Goal: Transaction & Acquisition: Purchase product/service

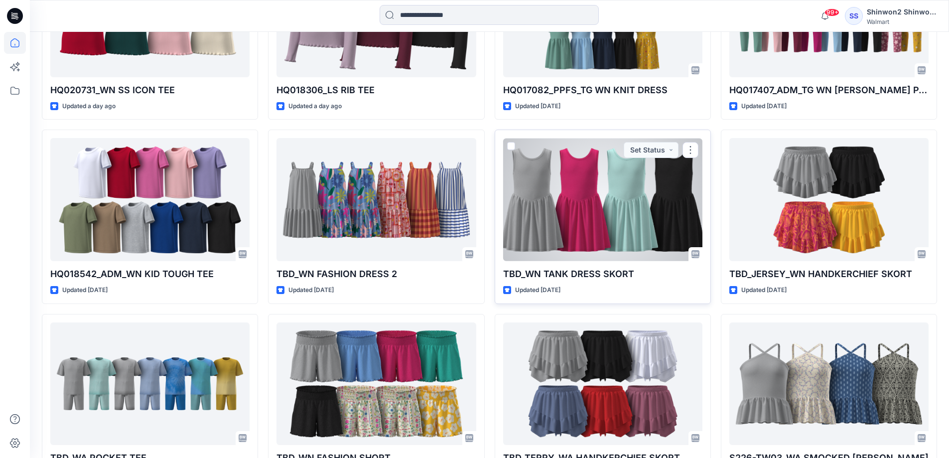
scroll to position [476, 0]
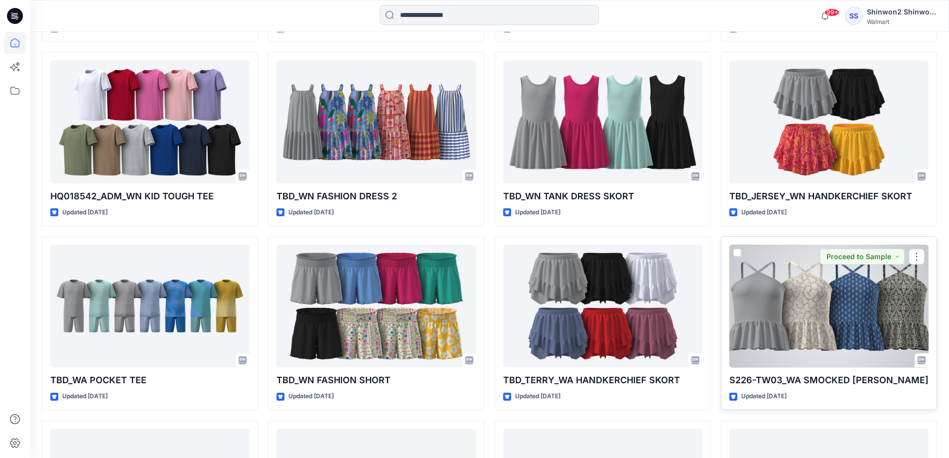
click at [767, 299] on div at bounding box center [828, 305] width 199 height 123
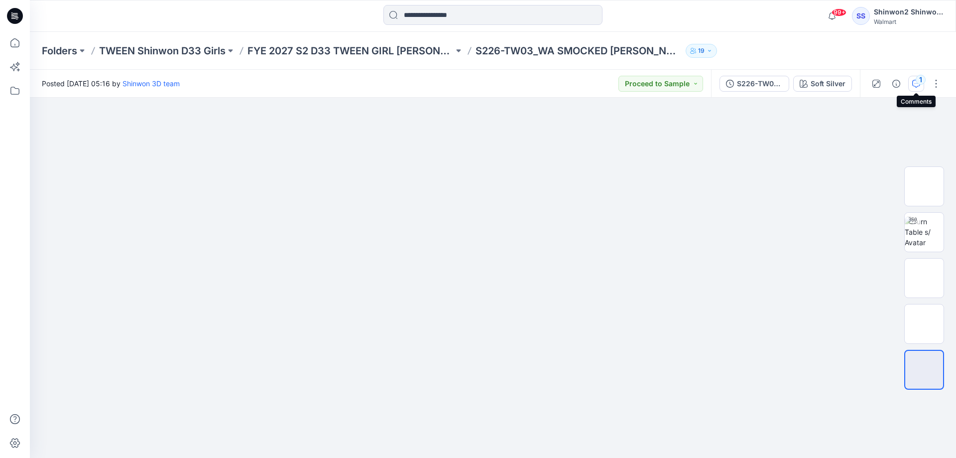
click at [918, 85] on icon "button" at bounding box center [916, 84] width 8 height 8
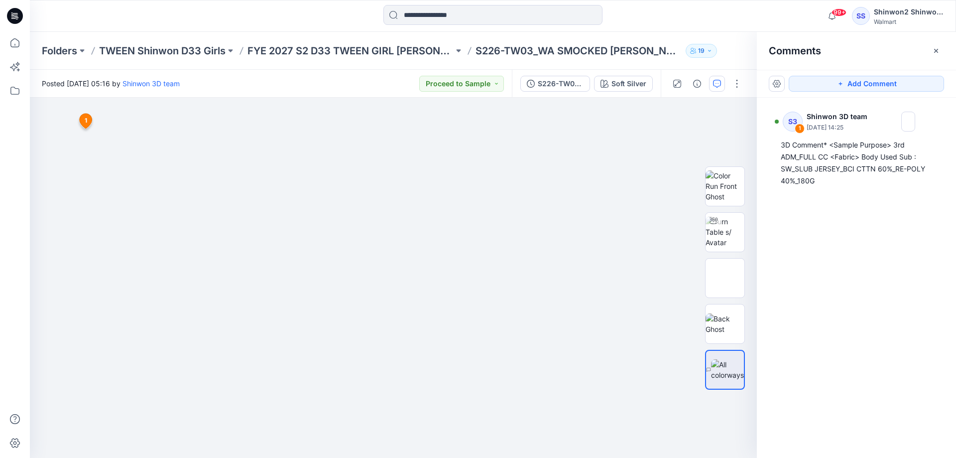
click at [540, 48] on p "S226-TW03_WA SMOCKED [PERSON_NAME]" at bounding box center [579, 51] width 206 height 14
click at [469, 87] on button "Proceed to Sample" at bounding box center [461, 84] width 85 height 16
drag, startPoint x: 621, startPoint y: 146, endPoint x: 587, endPoint y: 92, distance: 64.2
click at [621, 146] on img at bounding box center [393, 293] width 498 height 330
click at [568, 82] on div "S226-TW03_WA SMOCKED [PERSON_NAME]" at bounding box center [561, 83] width 46 height 11
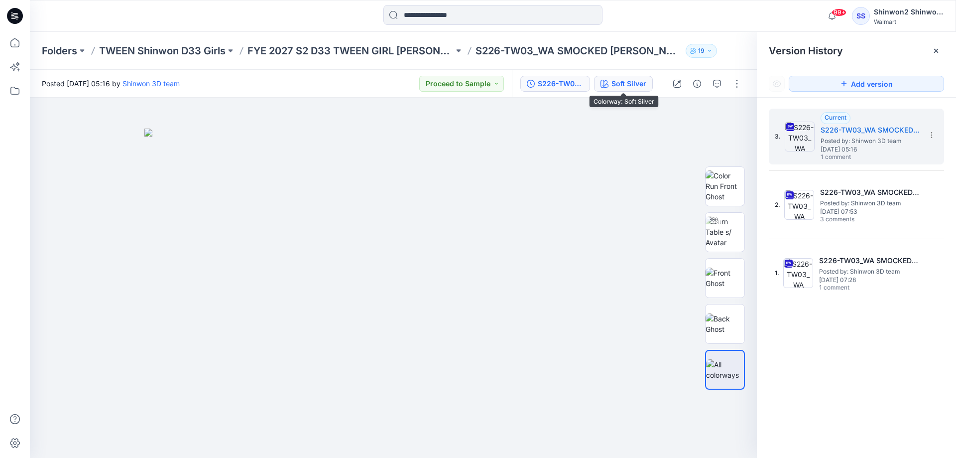
click at [620, 80] on div "Soft Silver" at bounding box center [628, 83] width 35 height 11
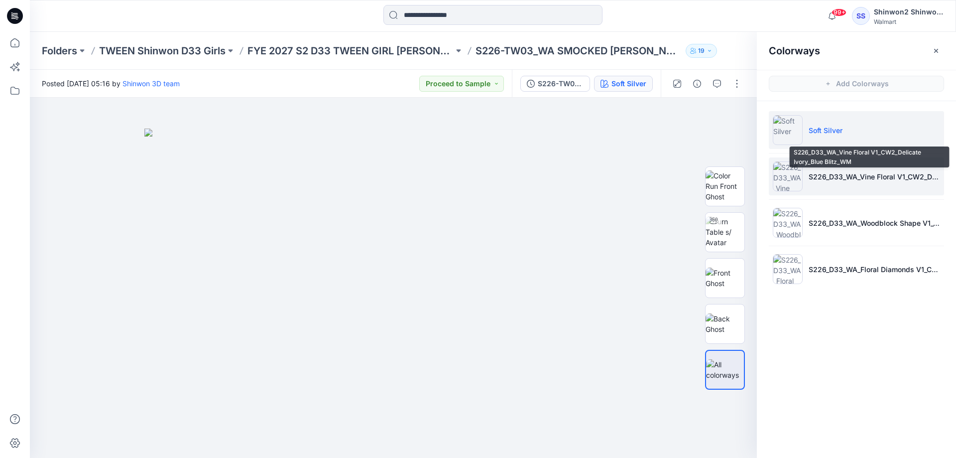
click at [866, 176] on p "S226_D33_WA_Vine Floral V1_CW2_Delicate Ivory_Blue Blitz_WM" at bounding box center [874, 176] width 131 height 10
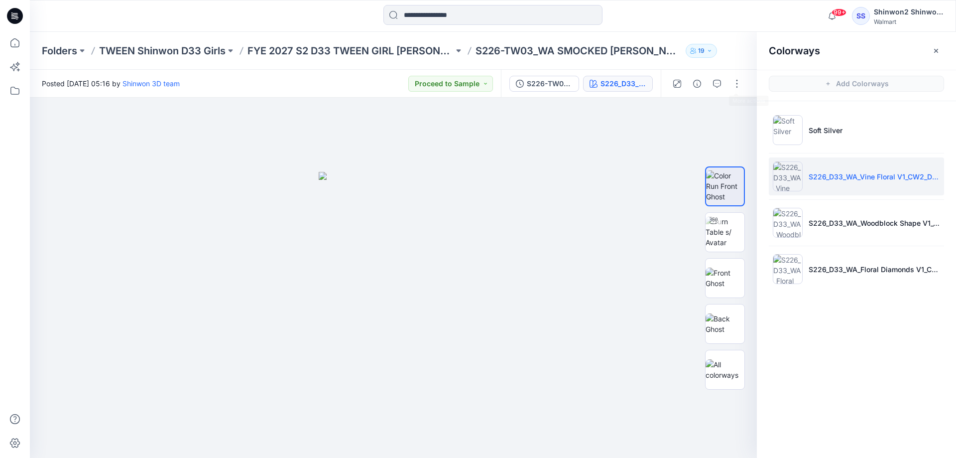
click at [794, 50] on h2 "Colorways" at bounding box center [794, 51] width 51 height 12
click at [938, 50] on icon "button" at bounding box center [936, 51] width 8 height 8
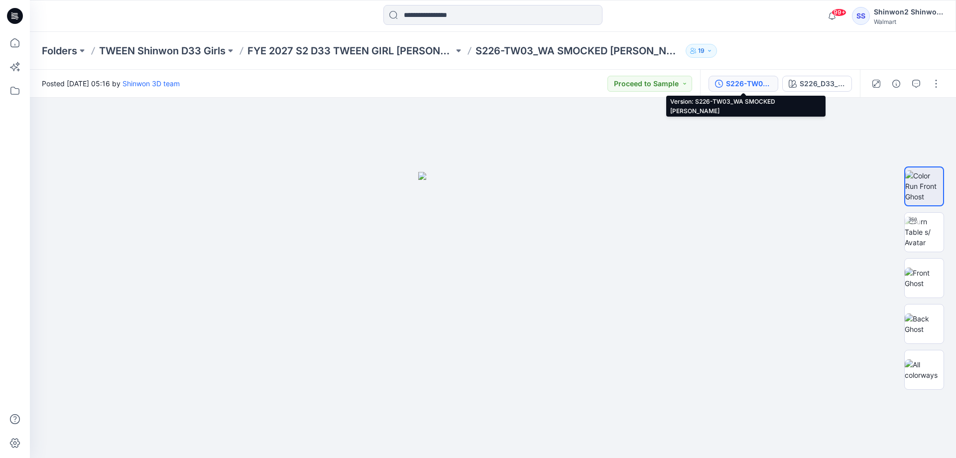
click at [771, 84] on div "S226-TW03_WA SMOCKED [PERSON_NAME]" at bounding box center [749, 83] width 46 height 11
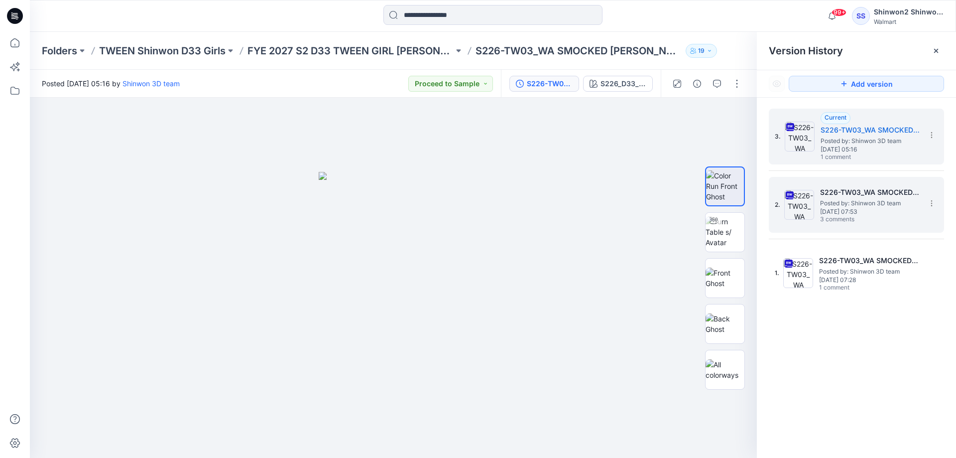
click at [866, 188] on h5 "S226-TW03_WA SMOCKED [PERSON_NAME]" at bounding box center [870, 192] width 100 height 12
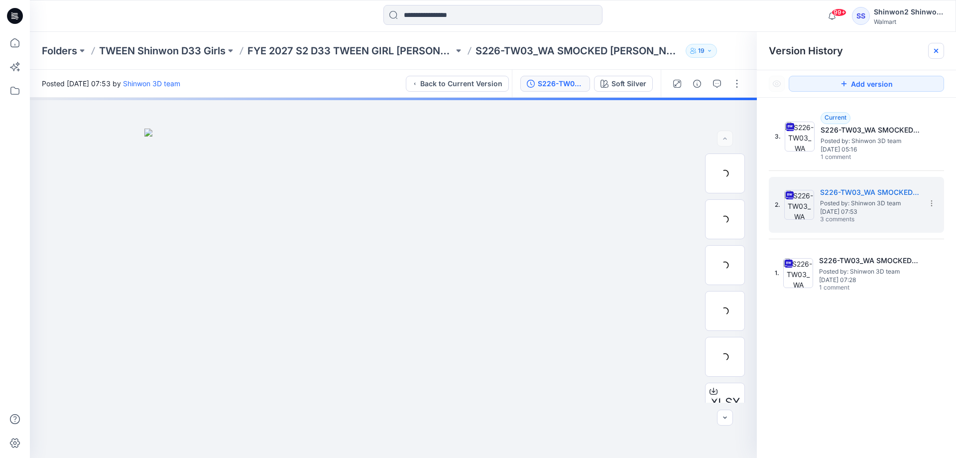
click at [937, 53] on icon at bounding box center [936, 51] width 8 height 8
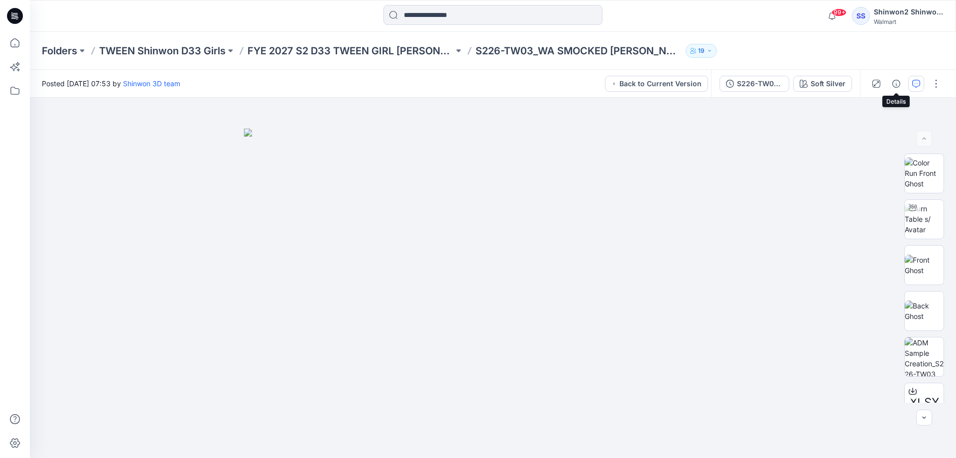
click at [911, 78] on button "button" at bounding box center [916, 84] width 16 height 16
